Goal: Transaction & Acquisition: Purchase product/service

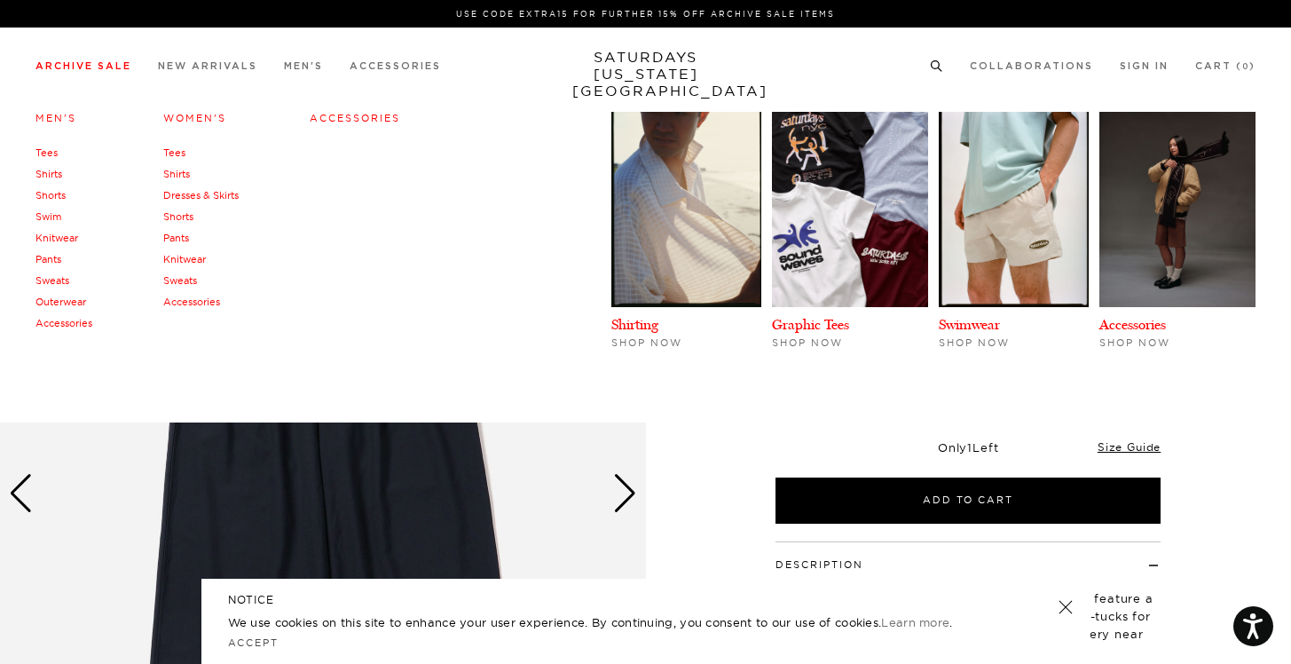
click at [57, 258] on link "Pants" at bounding box center [48, 259] width 26 height 12
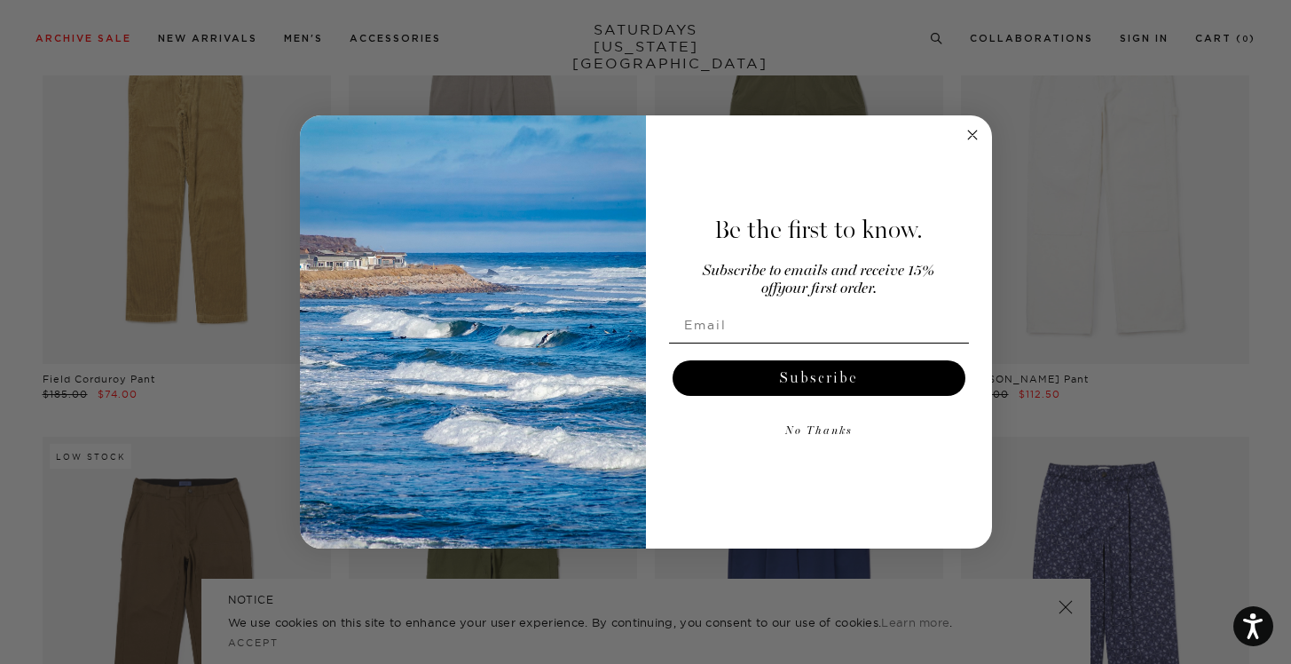
scroll to position [848, 0]
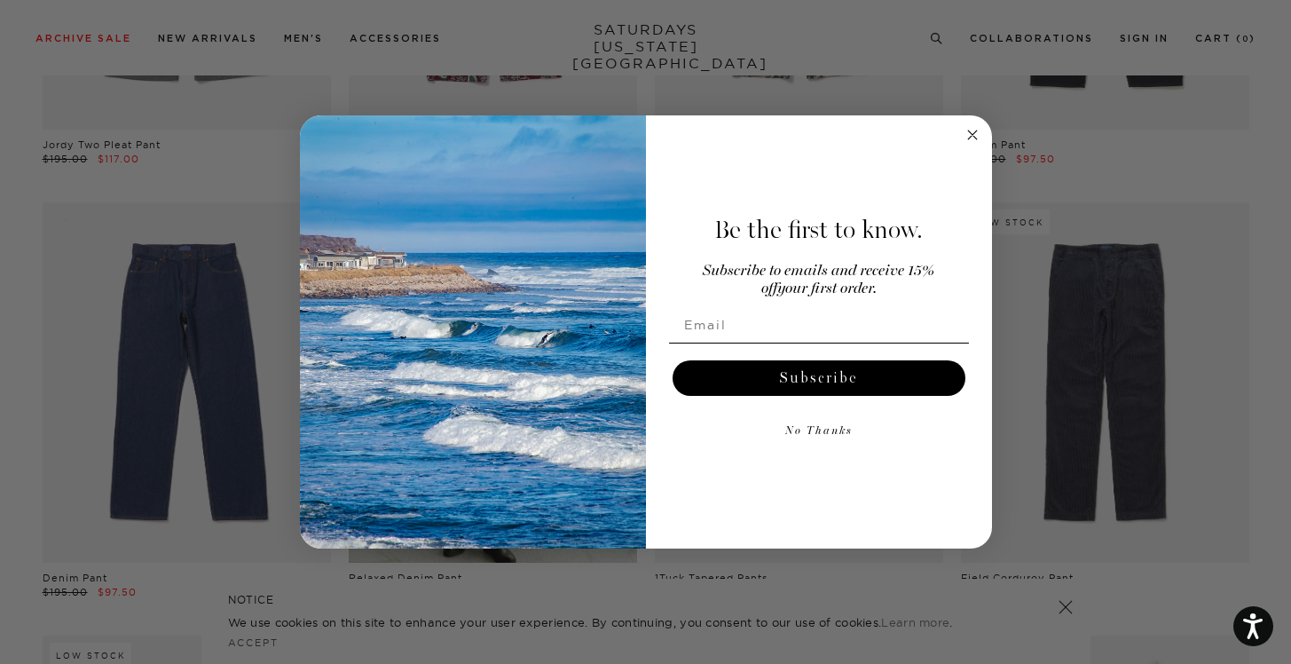
click at [976, 134] on circle "Close dialog" at bounding box center [972, 135] width 20 height 20
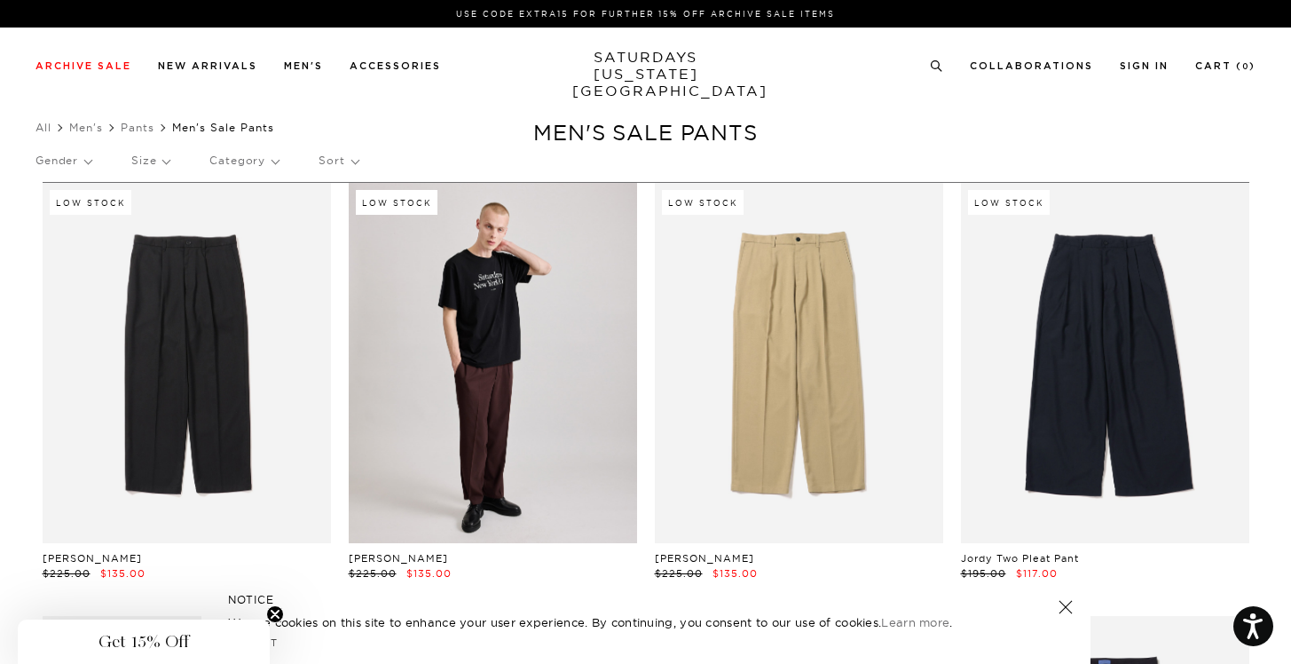
scroll to position [0, 0]
click at [80, 129] on link "Men's" at bounding box center [86, 127] width 34 height 13
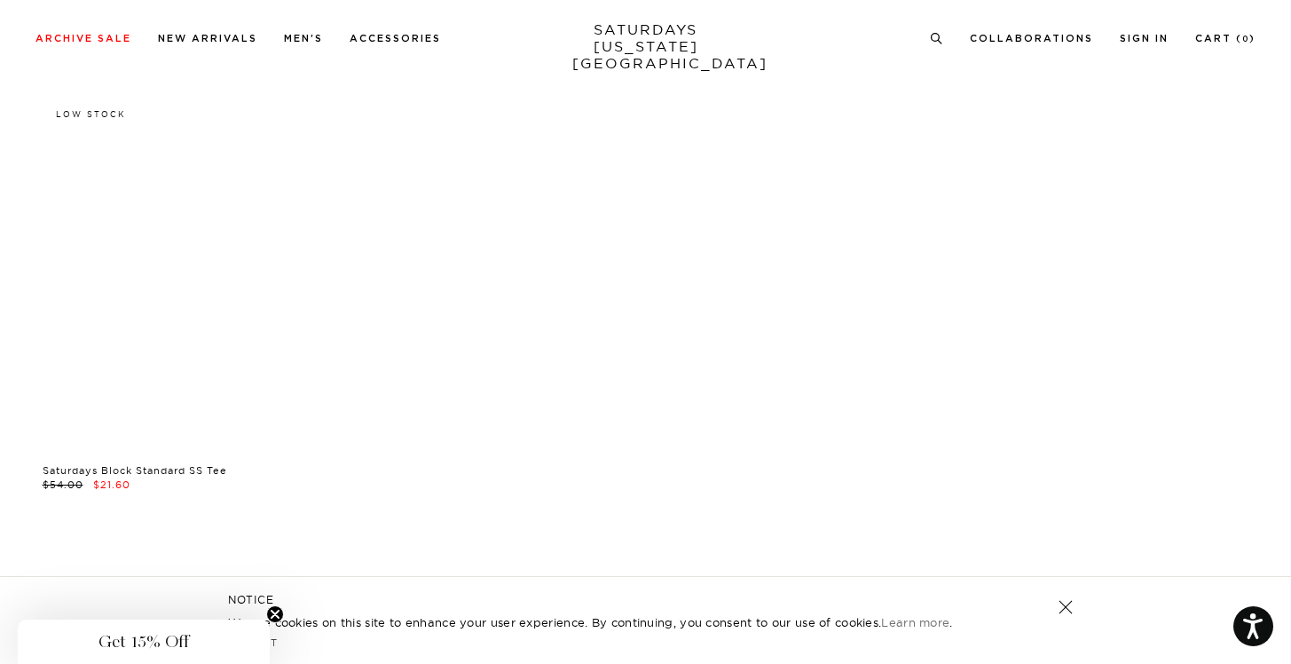
scroll to position [34881, 0]
